Goal: Task Accomplishment & Management: Use online tool/utility

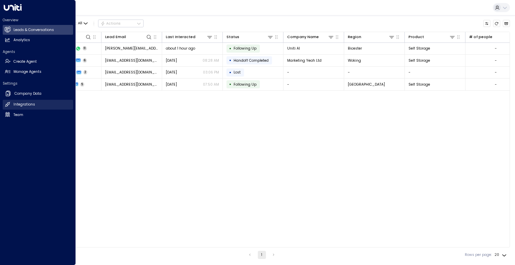
click at [39, 108] on link "Integrations Integrations" at bounding box center [38, 105] width 70 height 10
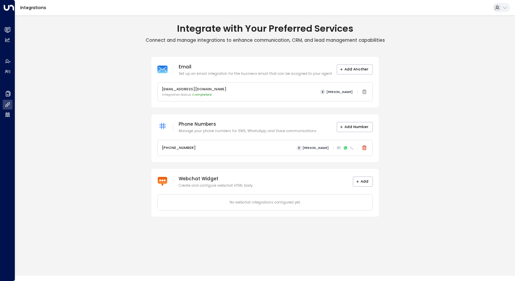
click at [222, 91] on p "[EMAIL_ADDRESS][DOMAIN_NAME]" at bounding box center [194, 89] width 65 height 5
click at [364, 91] on icon at bounding box center [364, 91] width 5 height 5
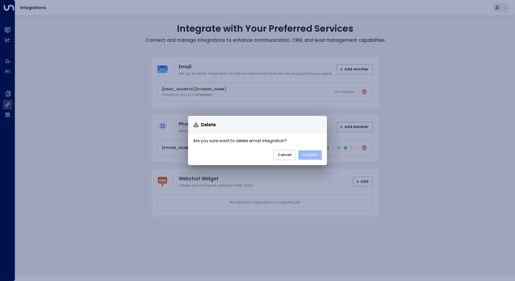
click at [310, 157] on button "Confirm" at bounding box center [310, 154] width 24 height 9
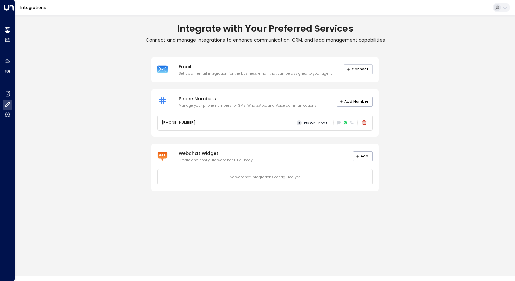
click at [361, 69] on button "Connect" at bounding box center [358, 69] width 29 height 10
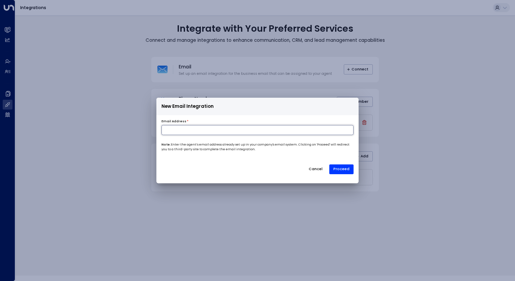
click at [223, 126] on input at bounding box center [257, 130] width 192 height 10
type input "**********"
click at [344, 169] on button "Proceed" at bounding box center [341, 170] width 24 height 10
